Goal: Find specific page/section: Find specific page/section

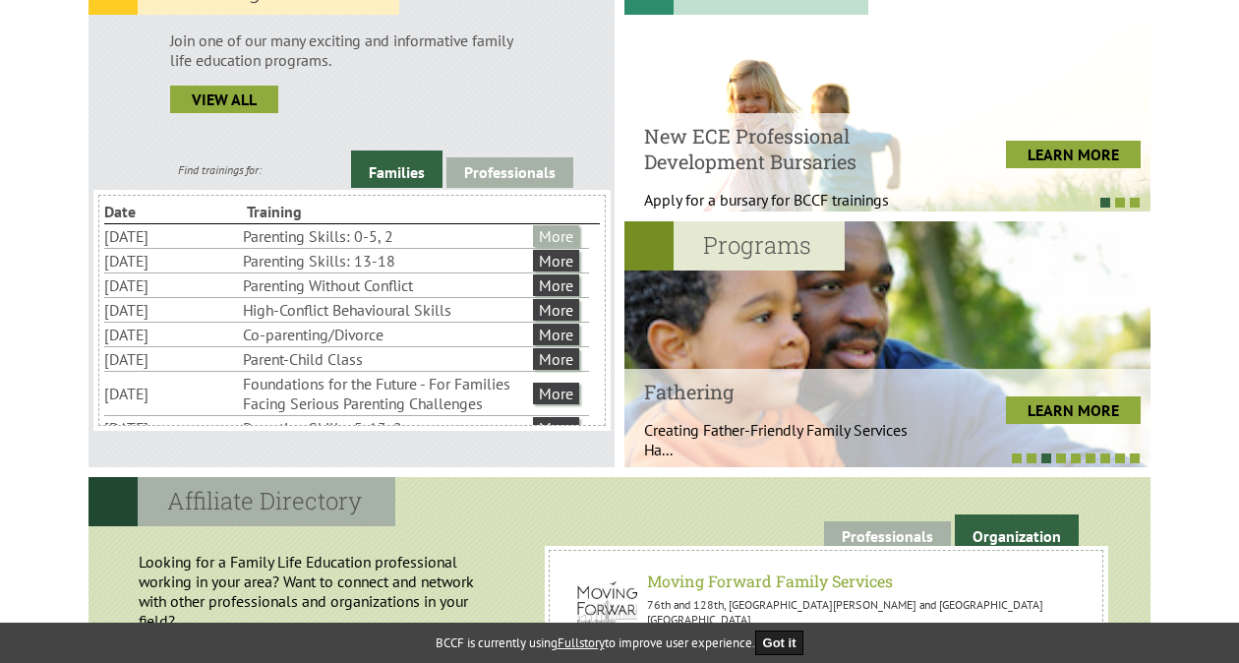
click at [568, 230] on link "More" at bounding box center [556, 236] width 46 height 22
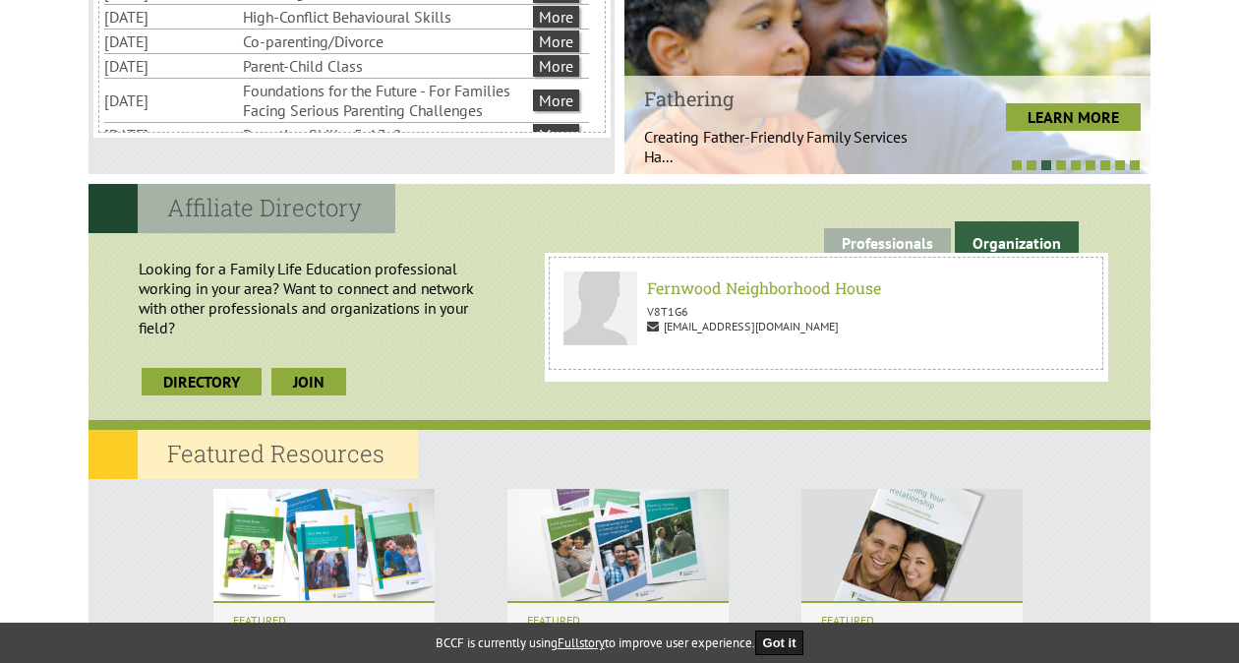
scroll to position [885, 0]
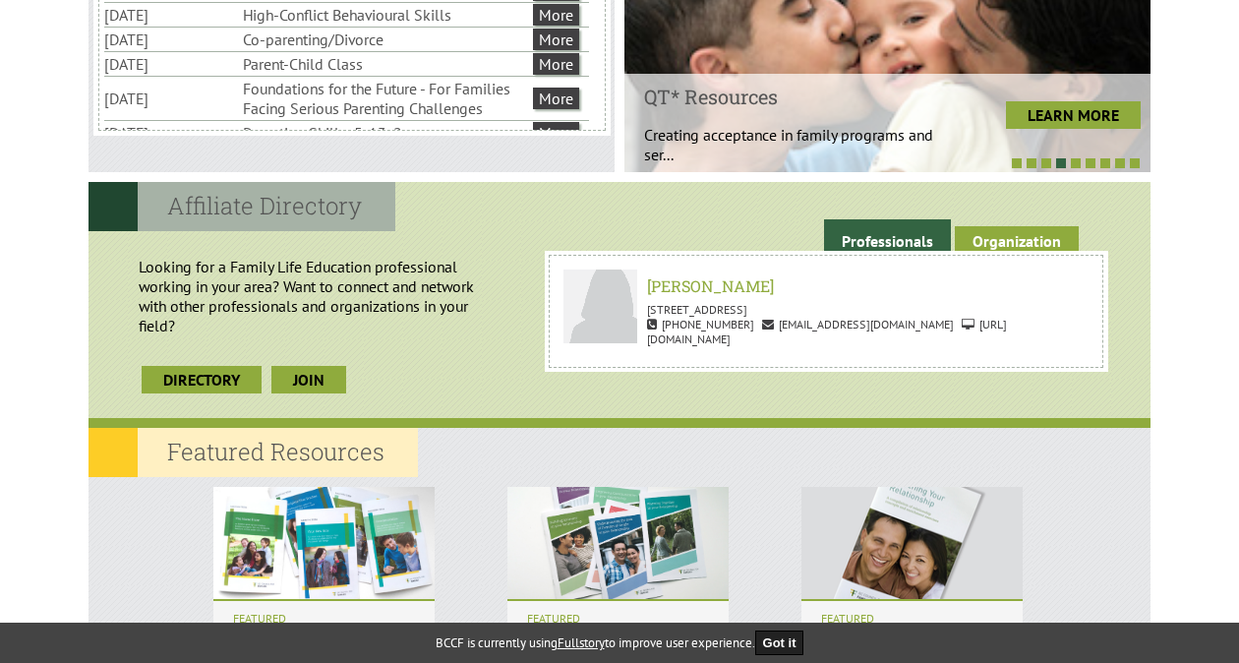
click at [1027, 242] on link "Organization" at bounding box center [1017, 241] width 124 height 30
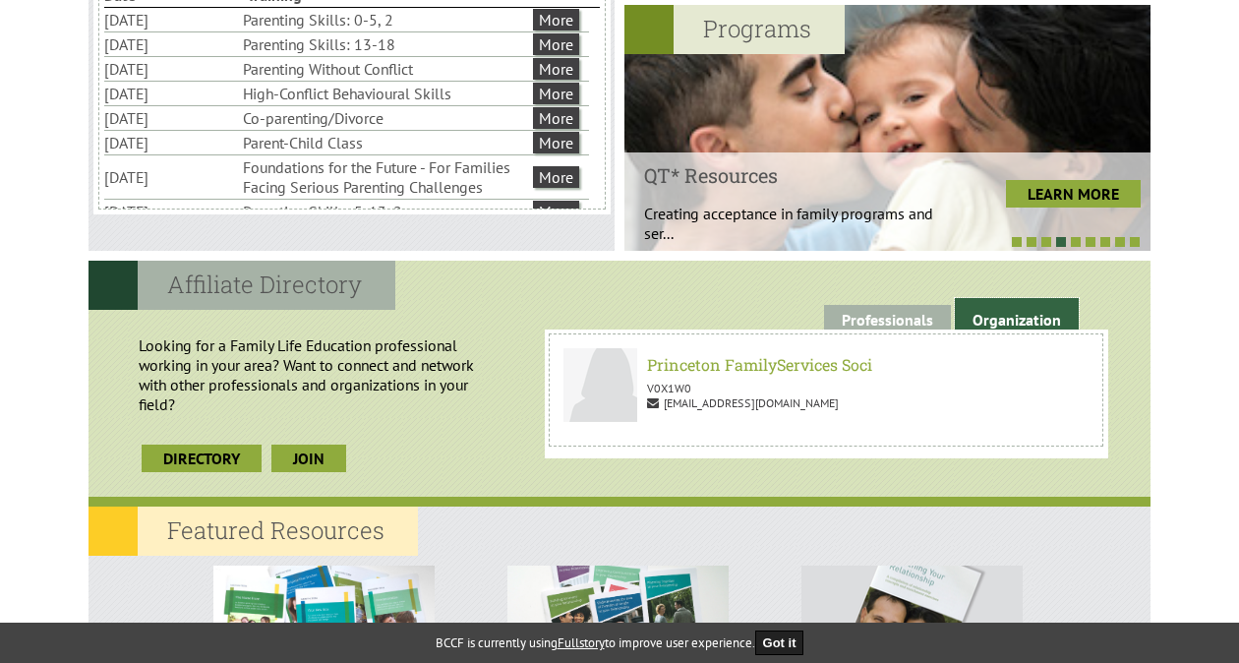
scroll to position [787, 0]
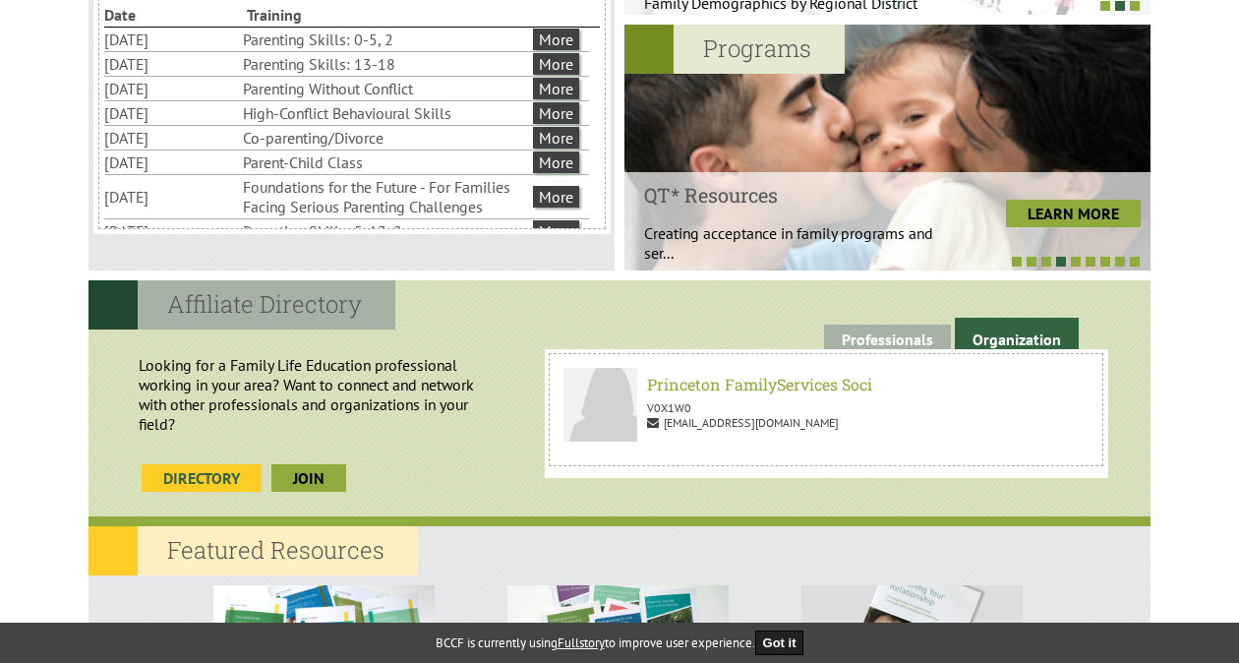
click at [181, 474] on link "Directory" at bounding box center [202, 478] width 120 height 28
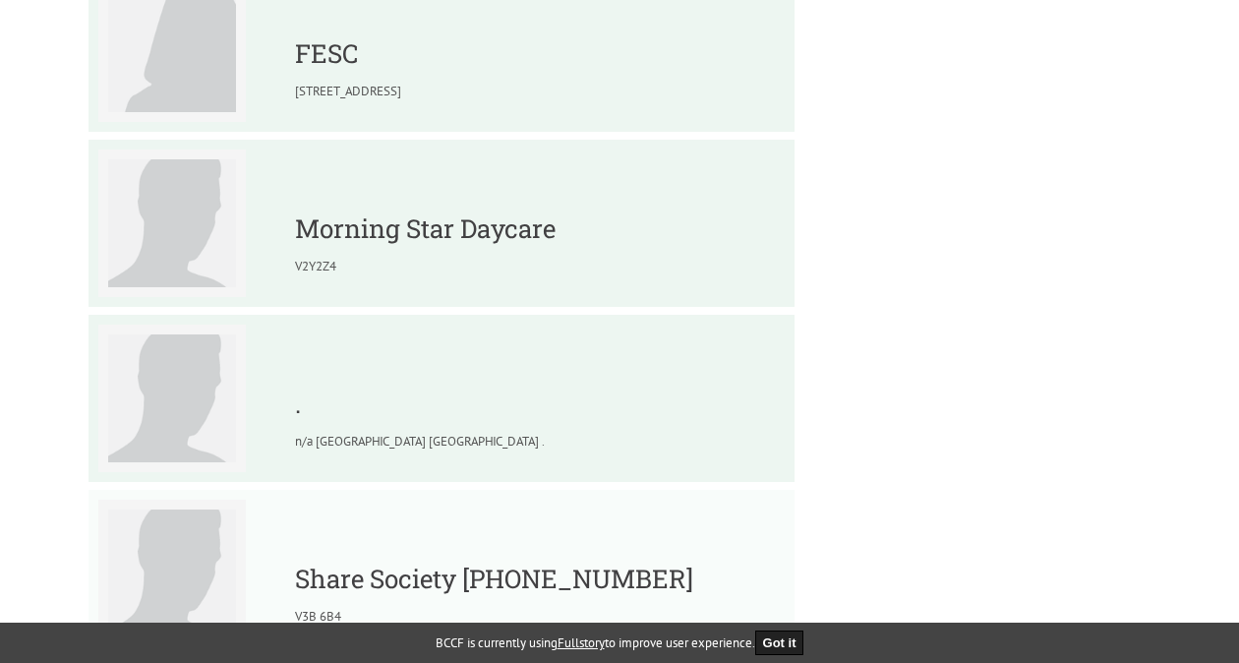
scroll to position [492, 0]
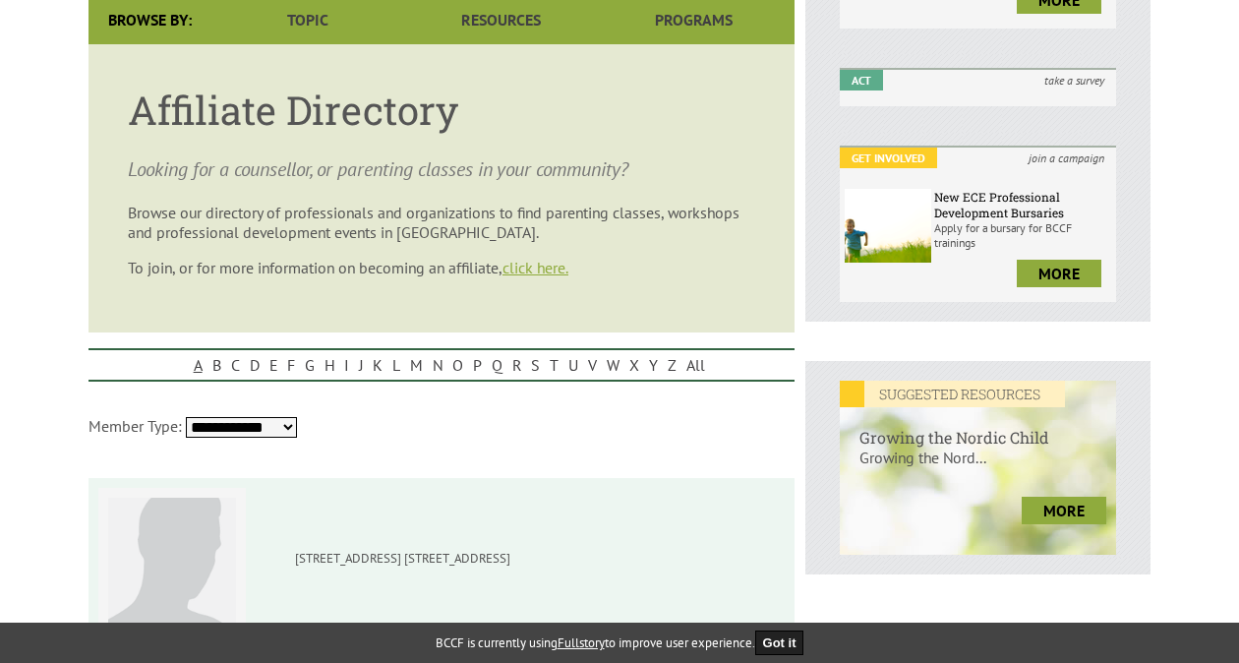
click at [198, 372] on link "A" at bounding box center [198, 364] width 19 height 29
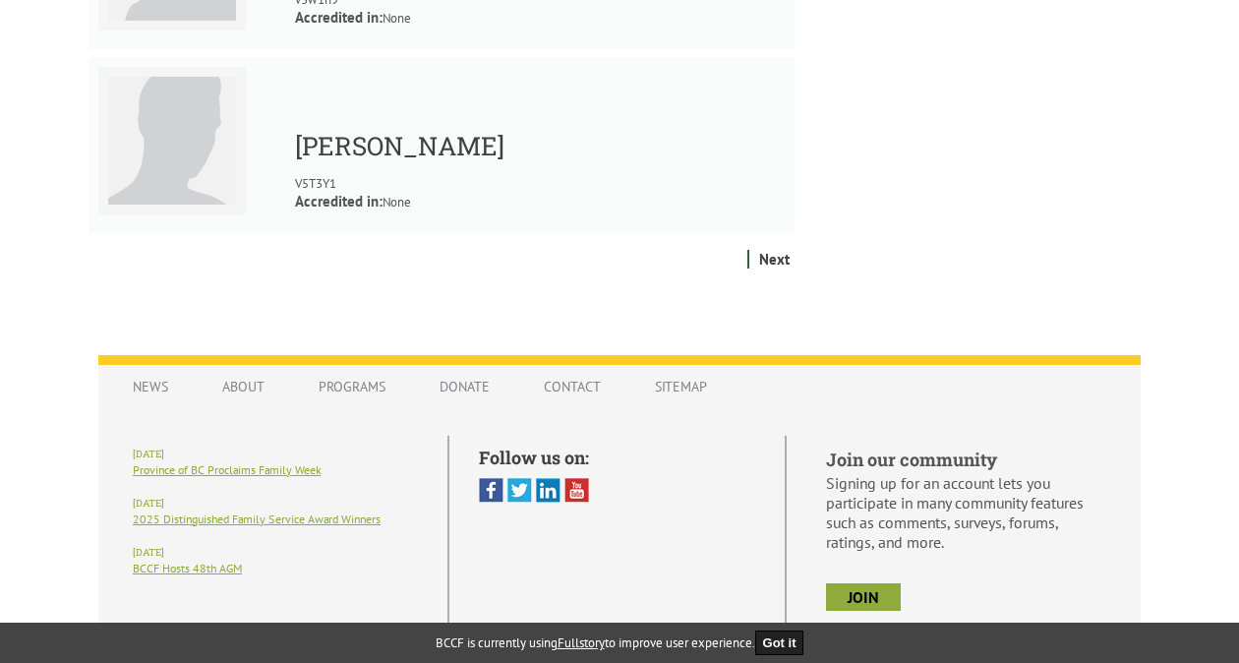
scroll to position [2633, 0]
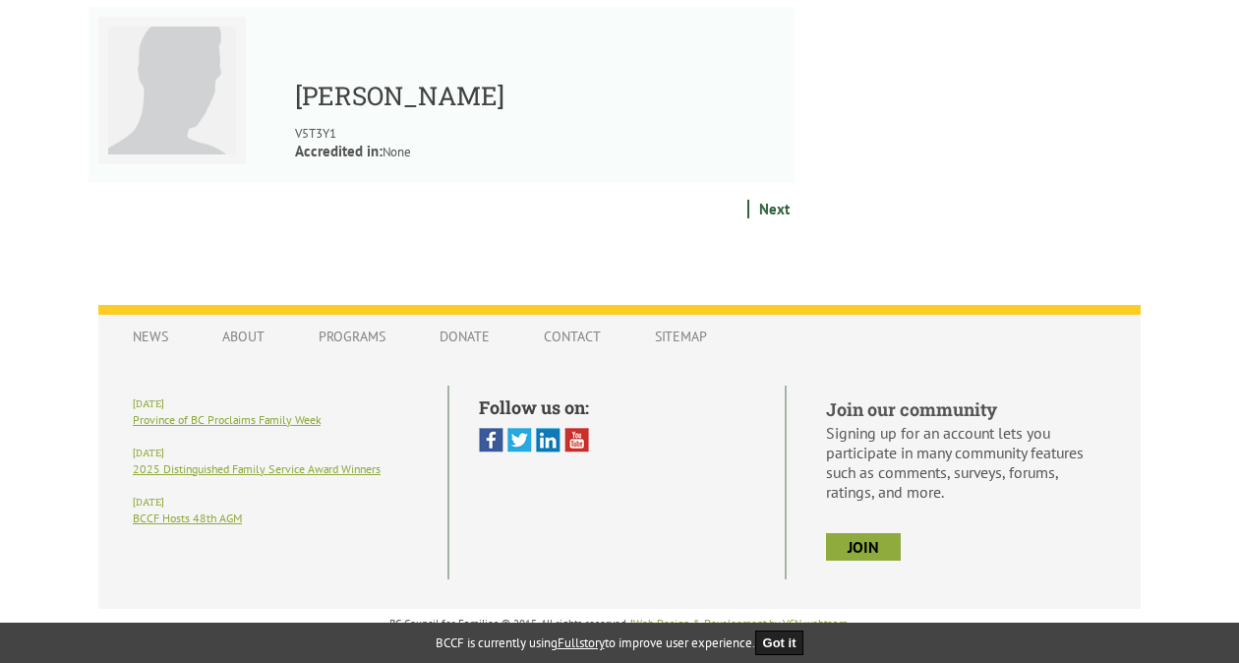
click at [773, 200] on link "Next" at bounding box center [774, 209] width 40 height 19
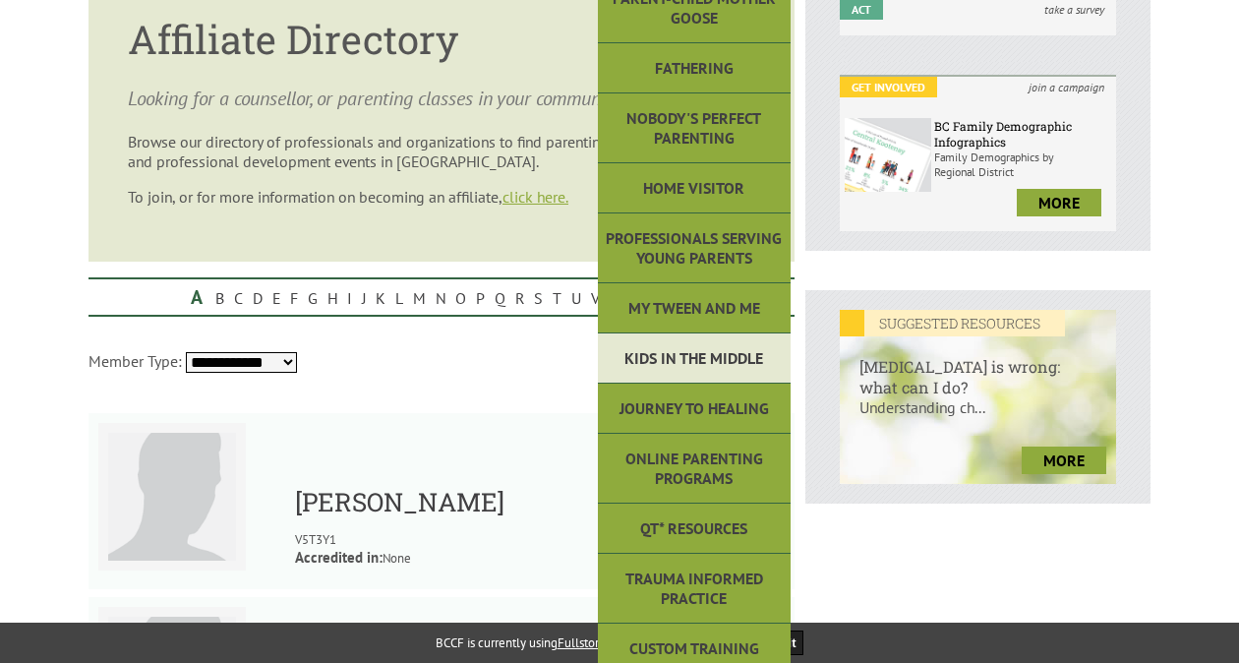
scroll to position [558, 0]
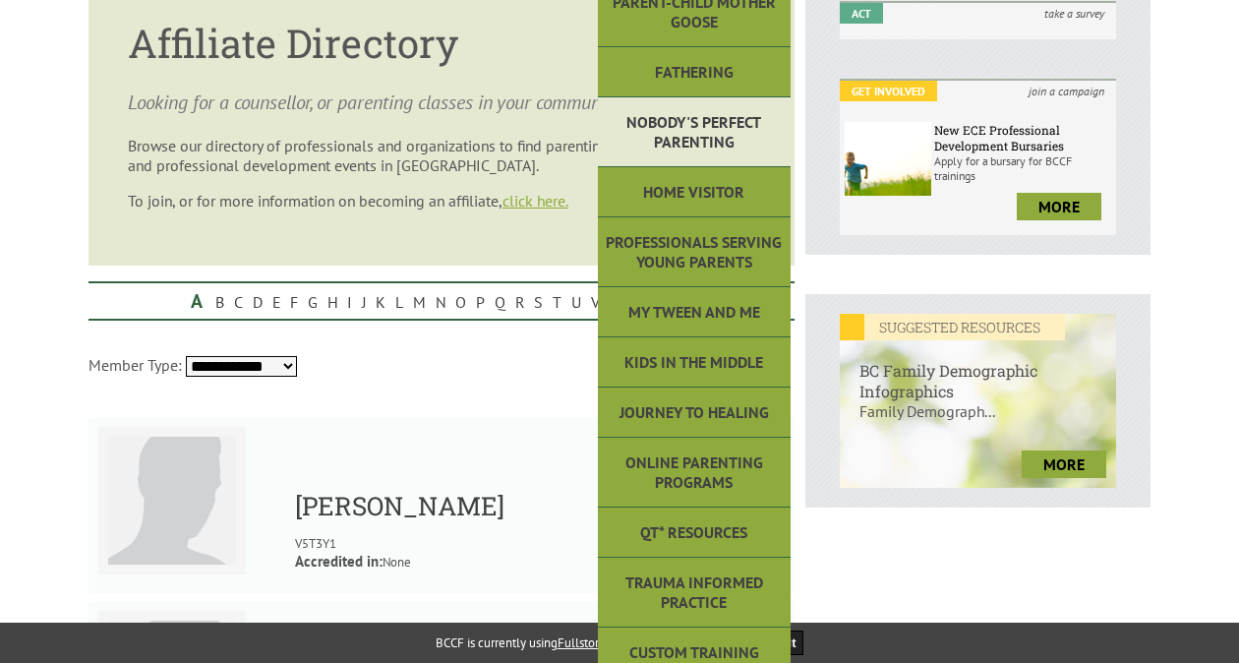
click at [714, 130] on link "Nobody's Perfect Parenting" at bounding box center [694, 132] width 193 height 70
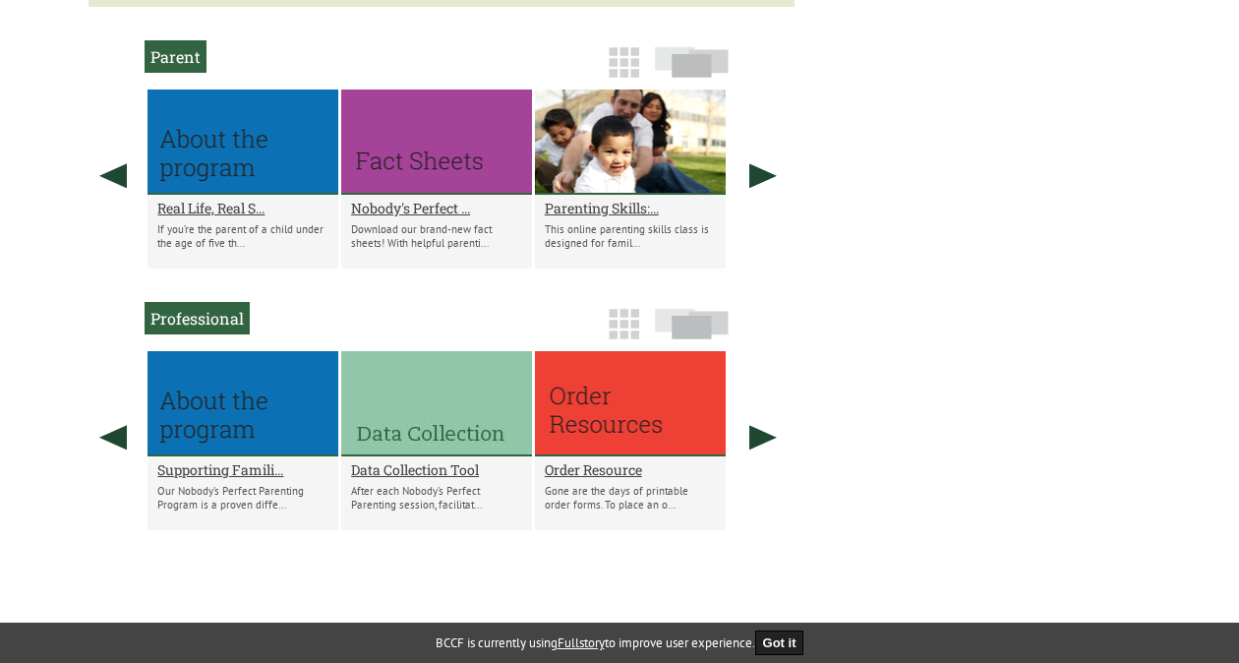
scroll to position [1081, 0]
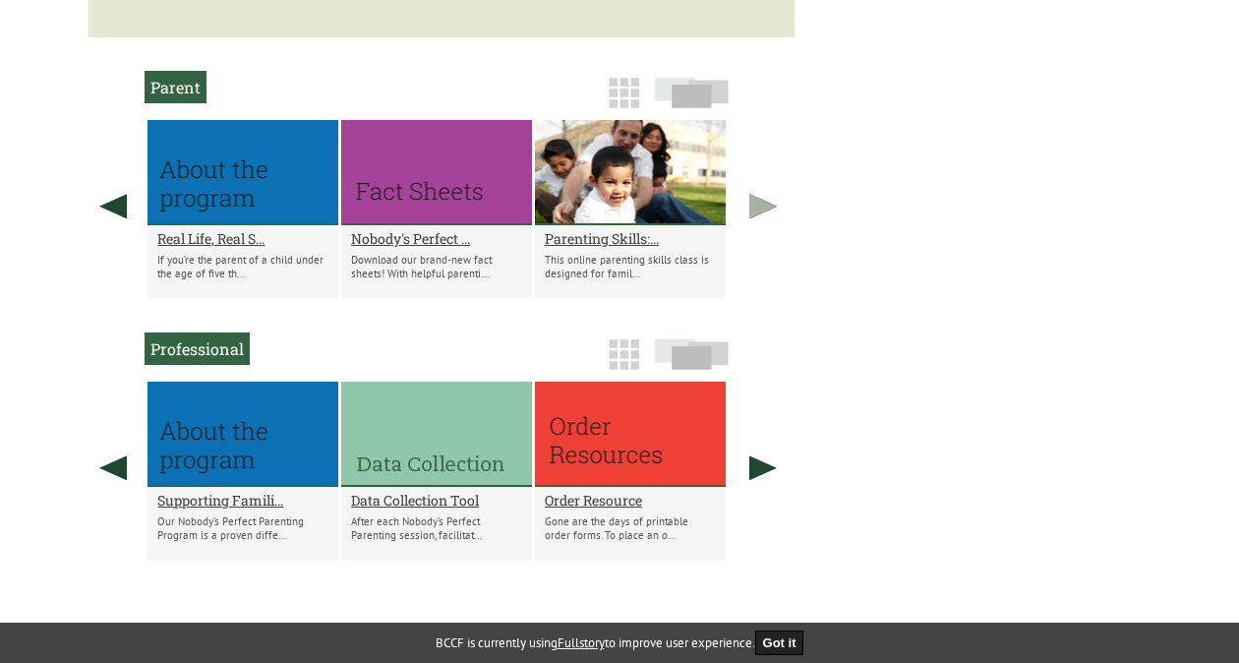
click at [759, 211] on link at bounding box center [762, 206] width 49 height 172
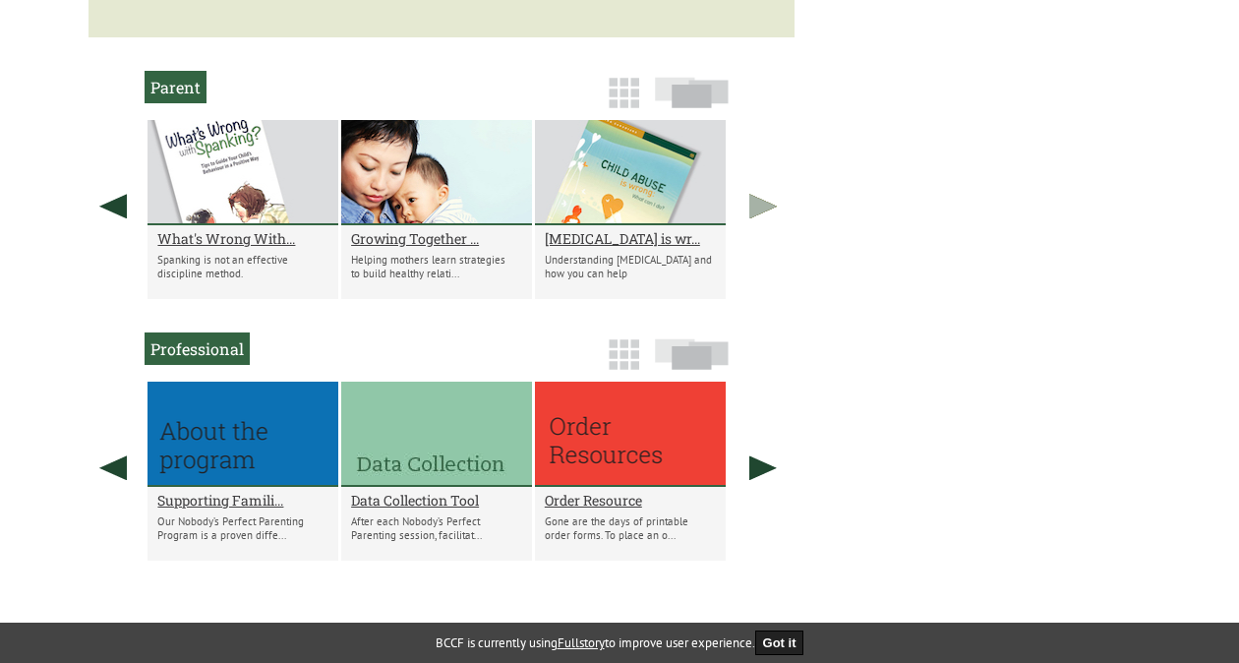
click at [757, 211] on link at bounding box center [762, 206] width 49 height 172
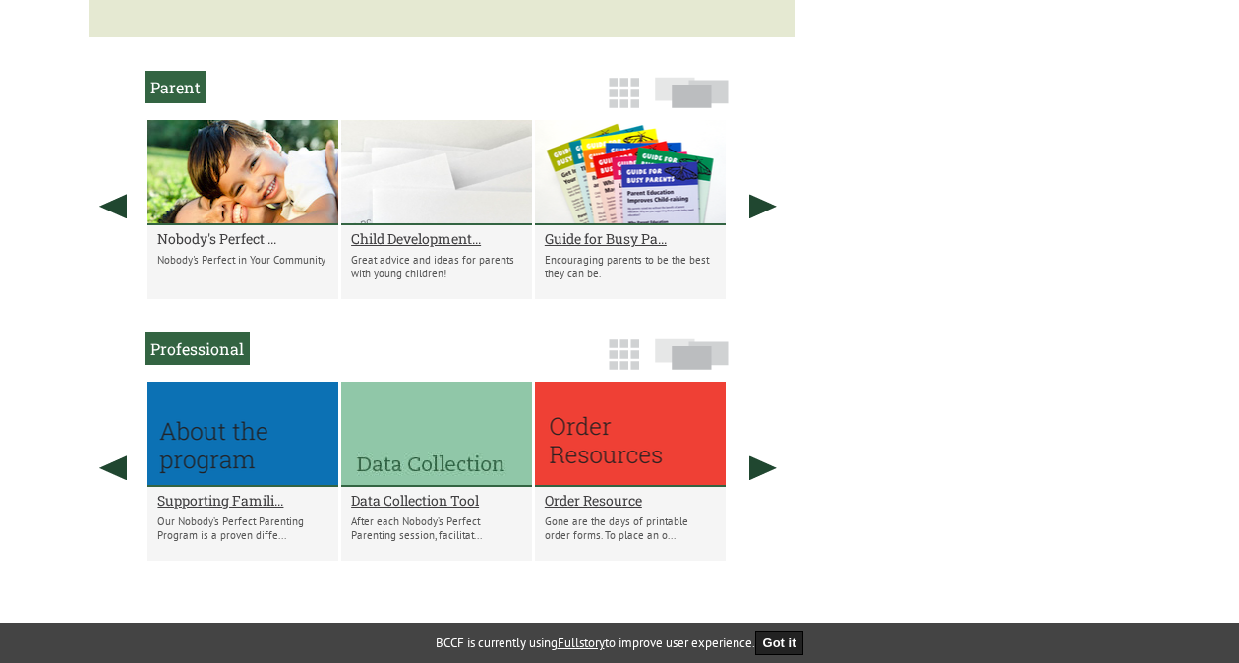
click at [230, 248] on h2 "Nobody's Perfect ..." at bounding box center [242, 238] width 171 height 19
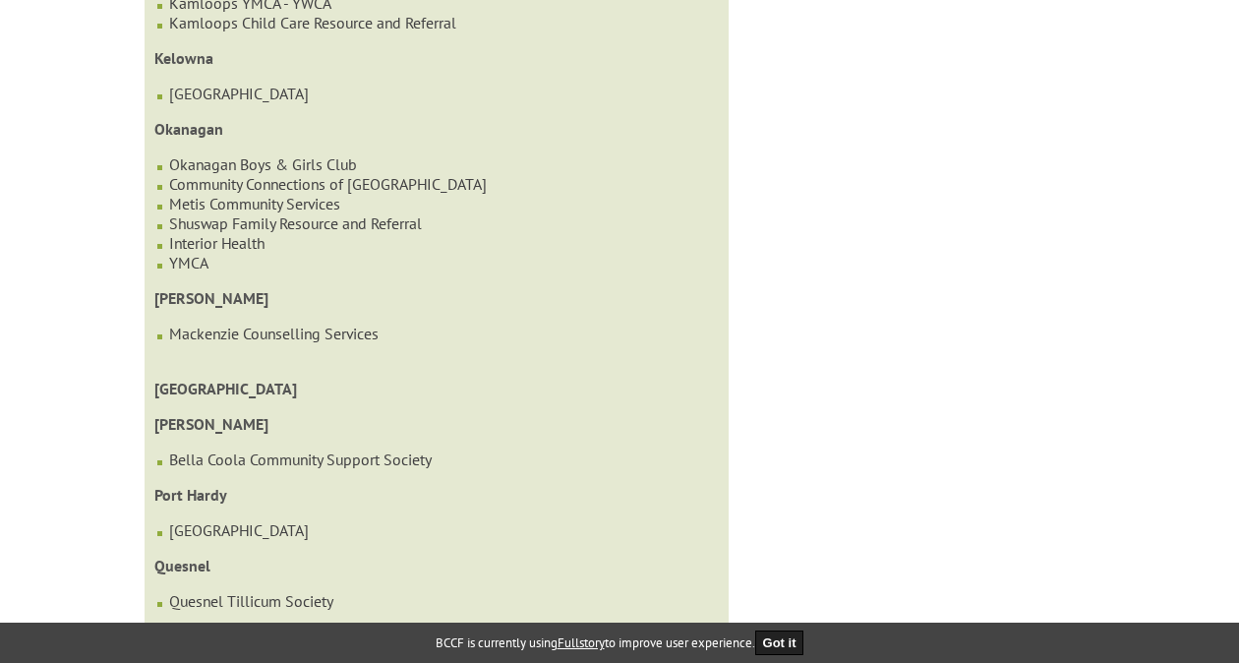
scroll to position [1842, 0]
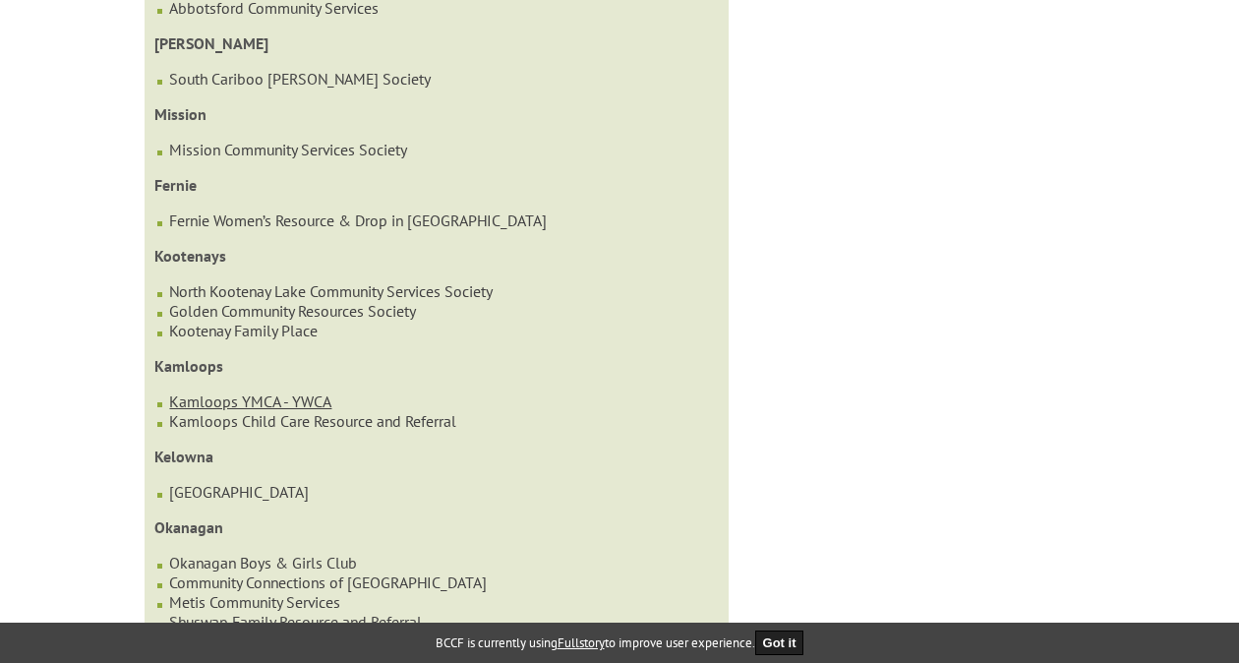
click at [275, 391] on link "Kamloops YMCA - YWCA" at bounding box center [250, 401] width 162 height 20
